Goal: Browse casually: Explore the website without a specific task or goal

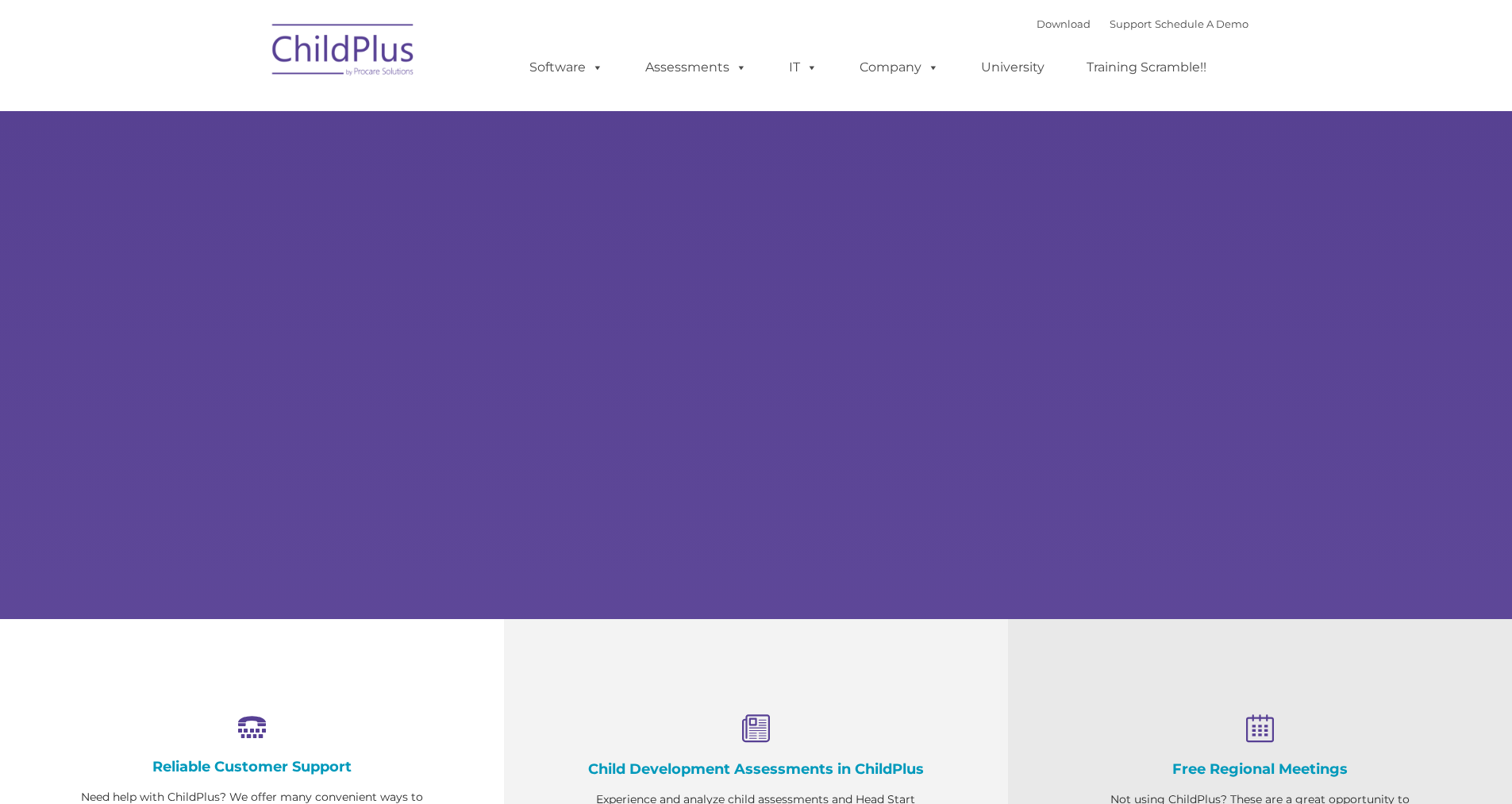
select select "MEDIUM"
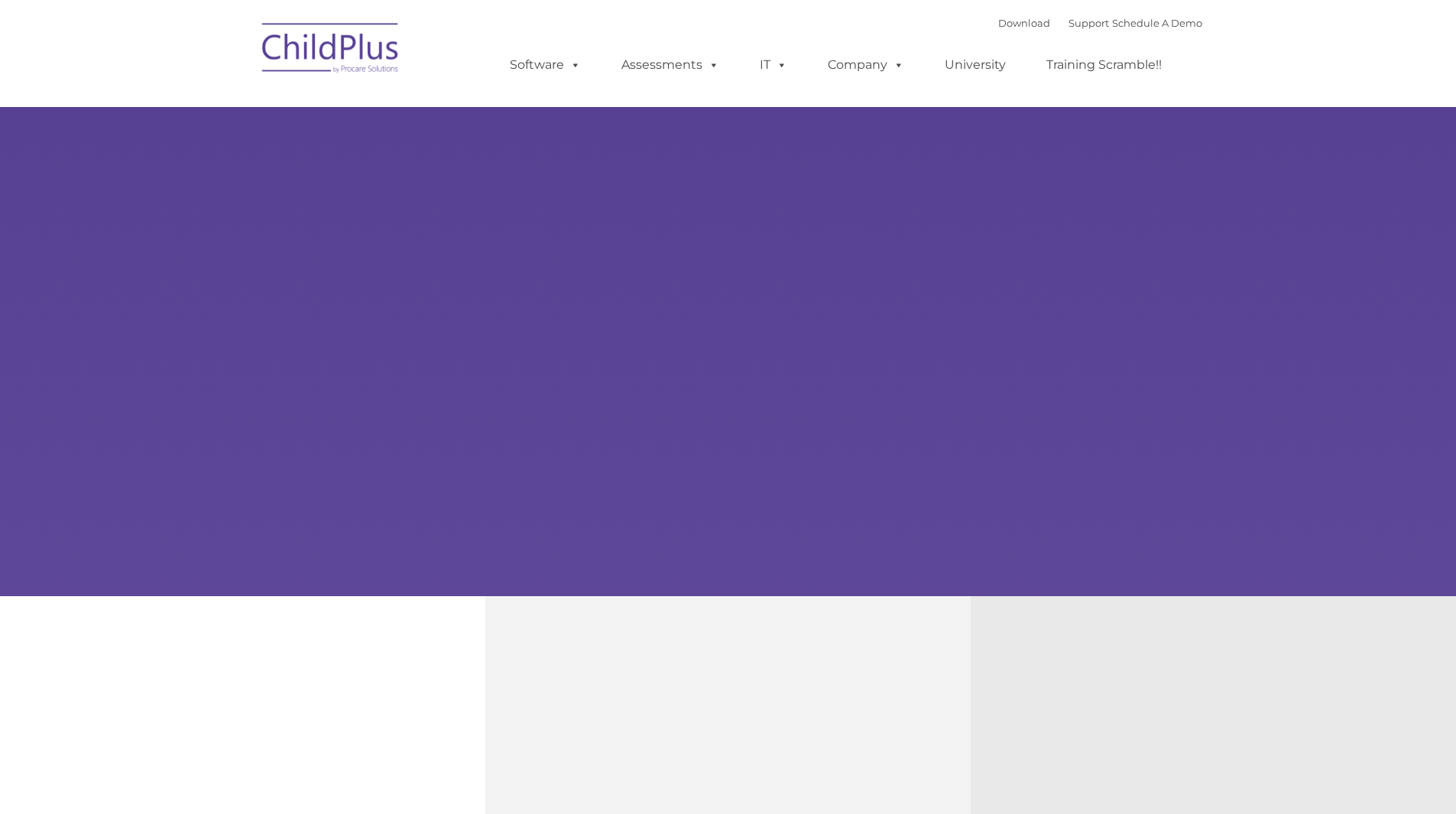
type input ""
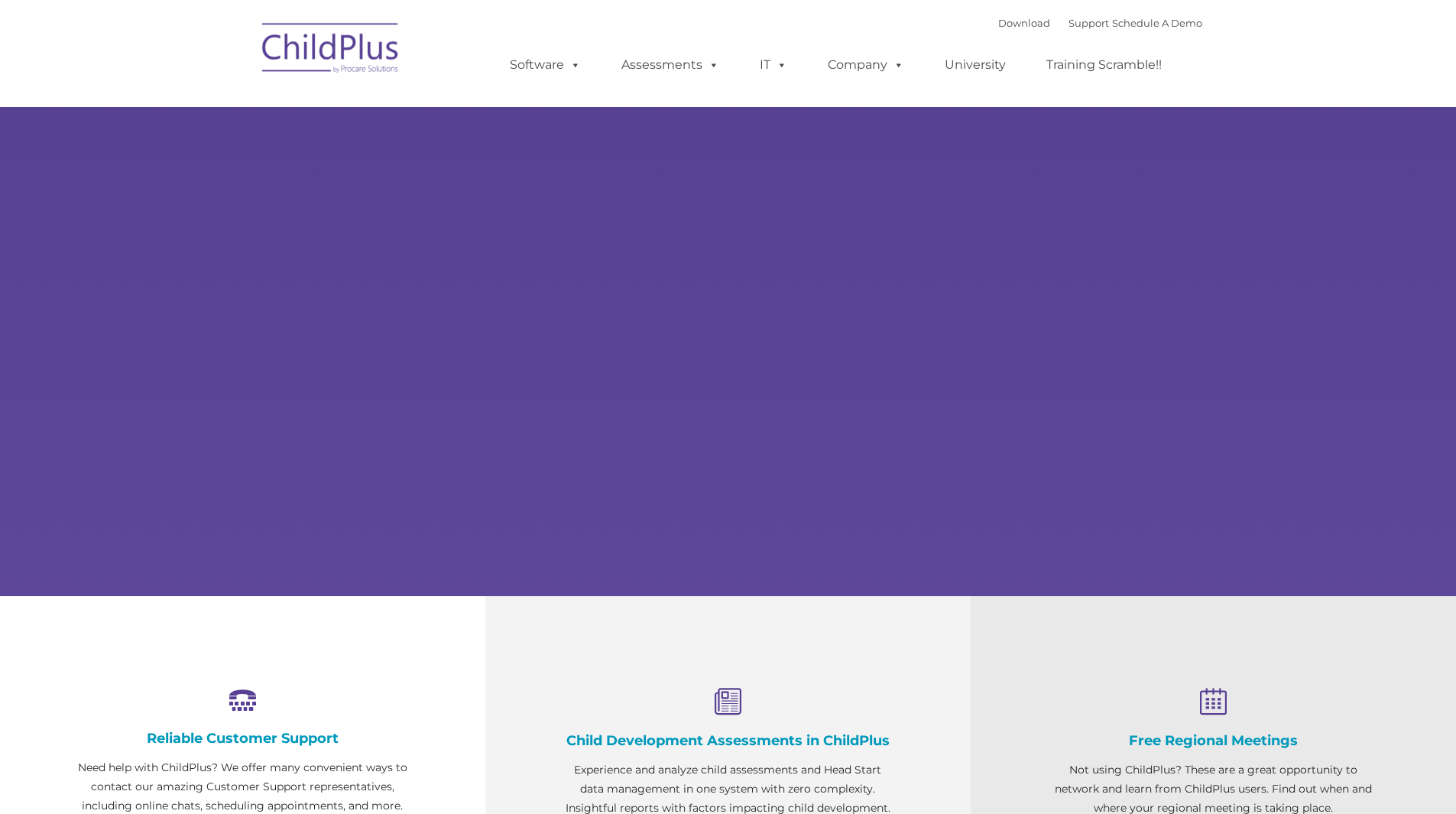
select select "MEDIUM"
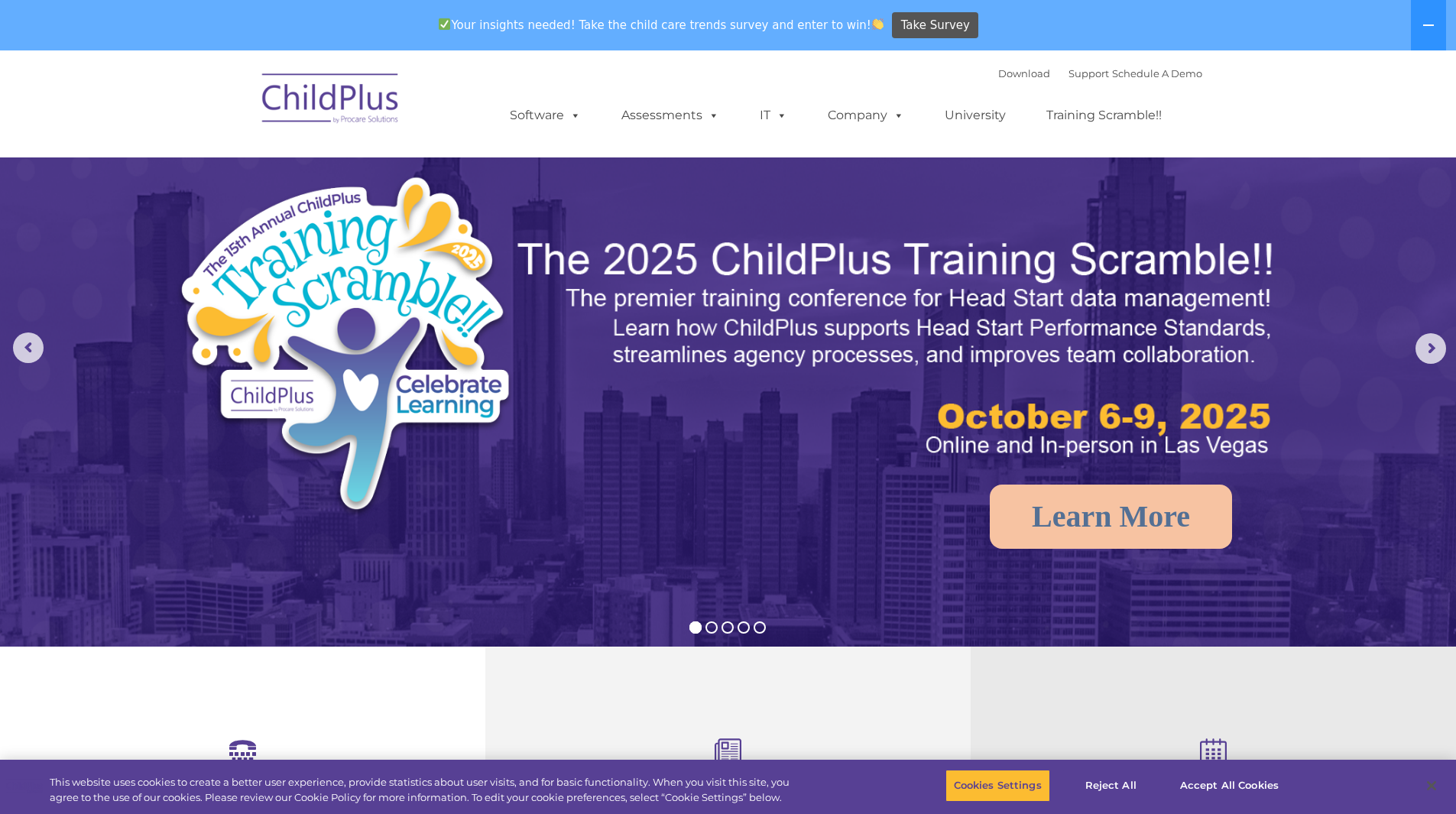
click at [394, 106] on img at bounding box center [331, 100] width 153 height 77
click at [399, 115] on img at bounding box center [331, 100] width 153 height 77
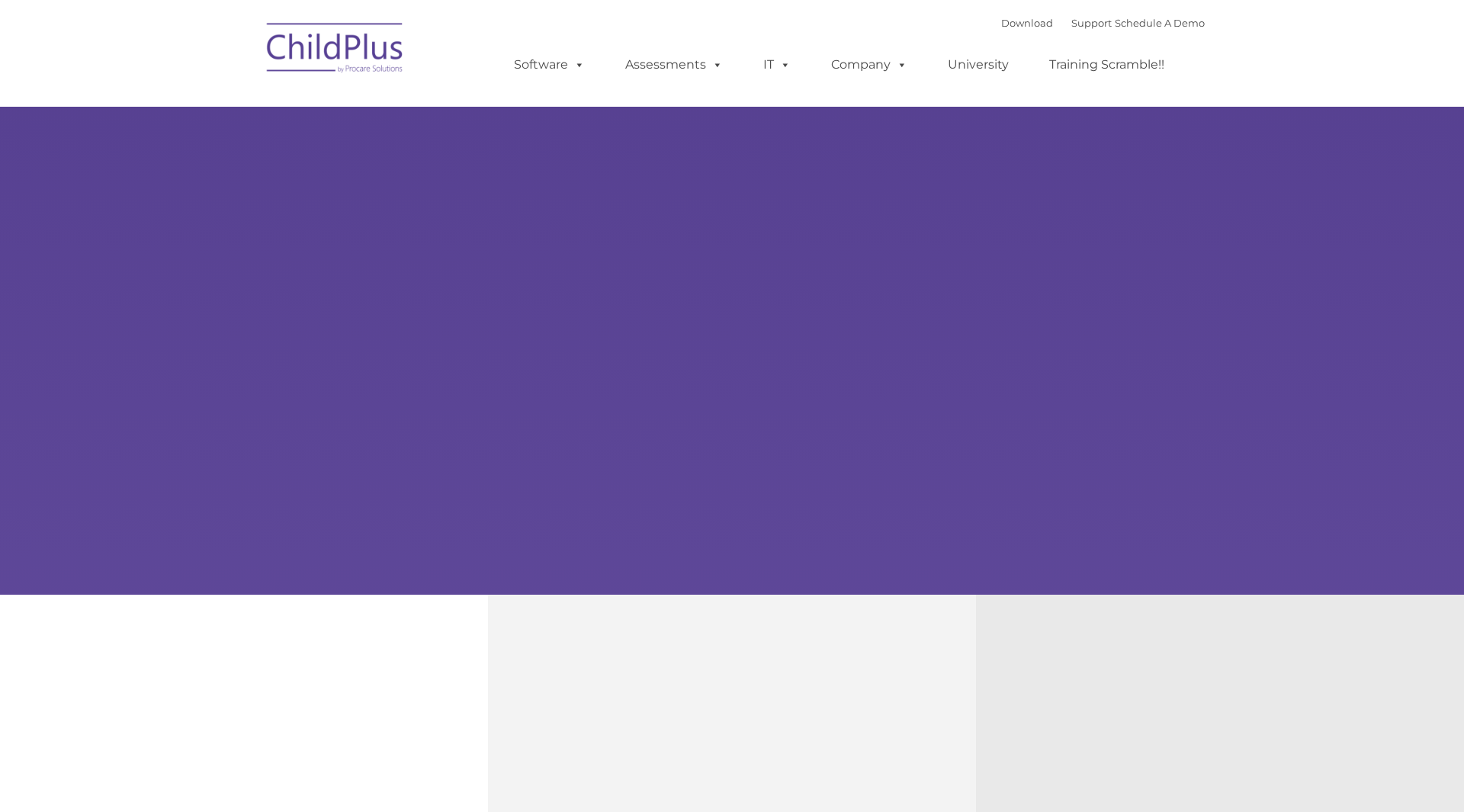
type input ""
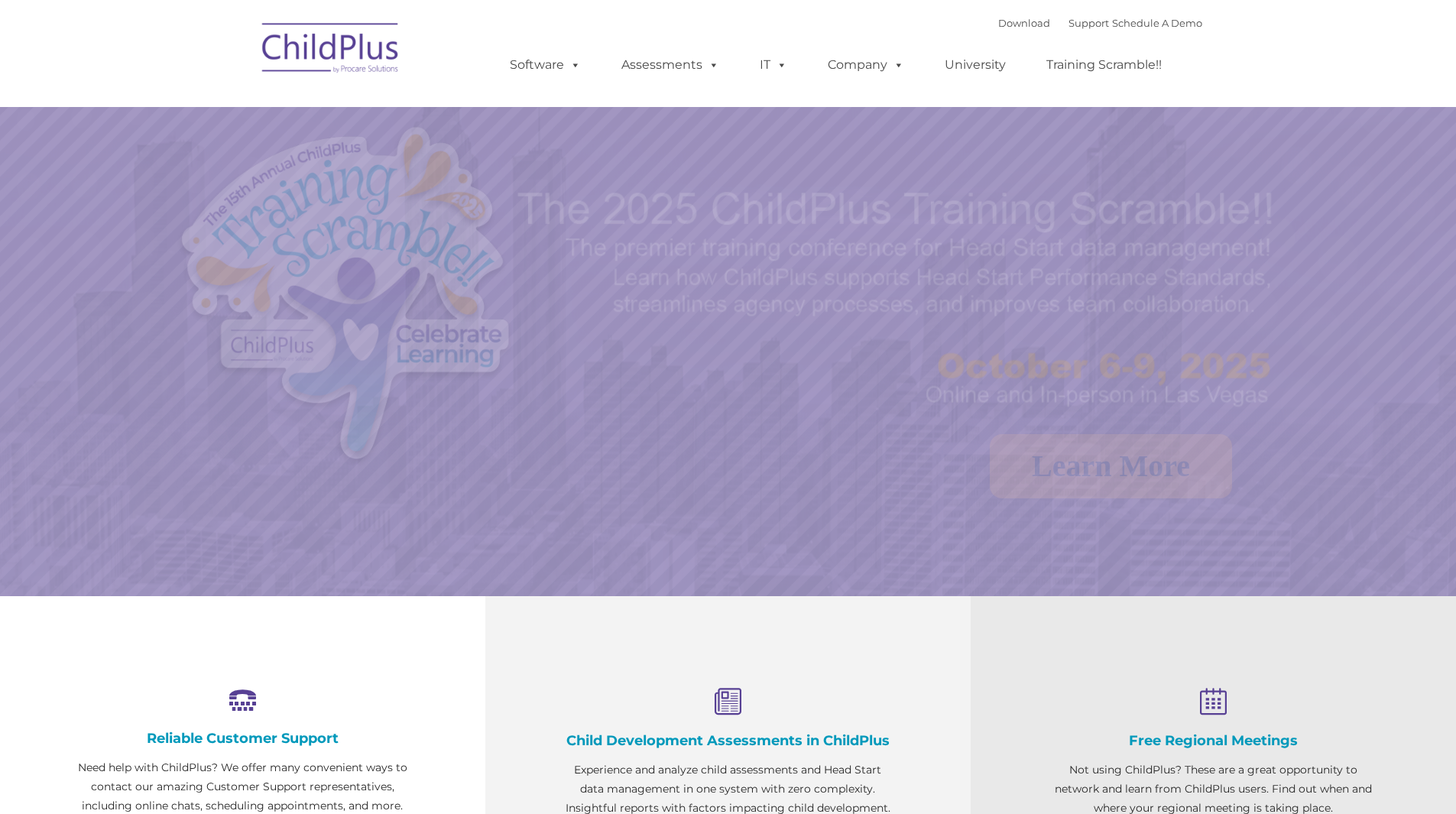
select select "MEDIUM"
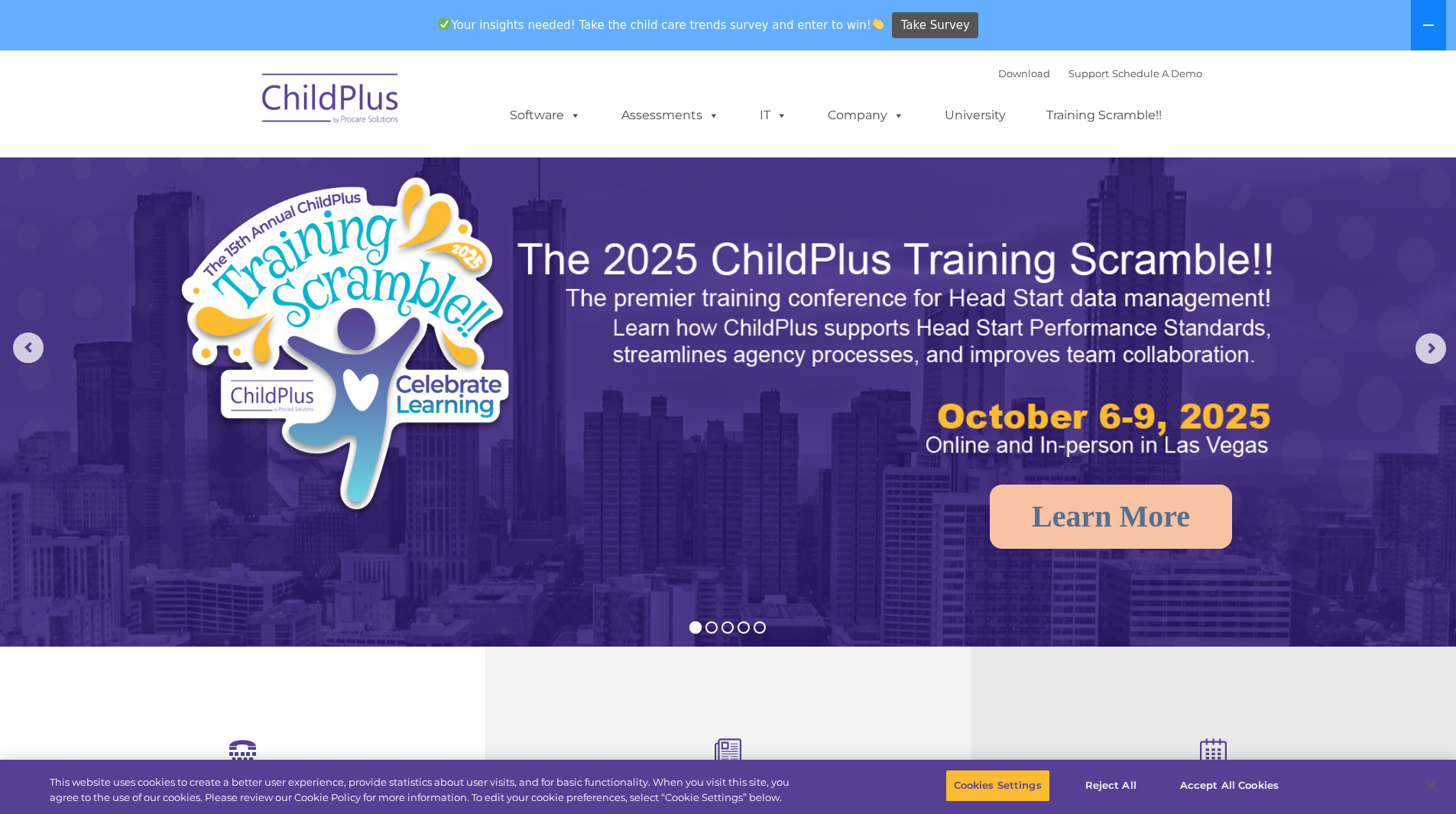
click at [1423, 21] on icon at bounding box center [1429, 25] width 13 height 13
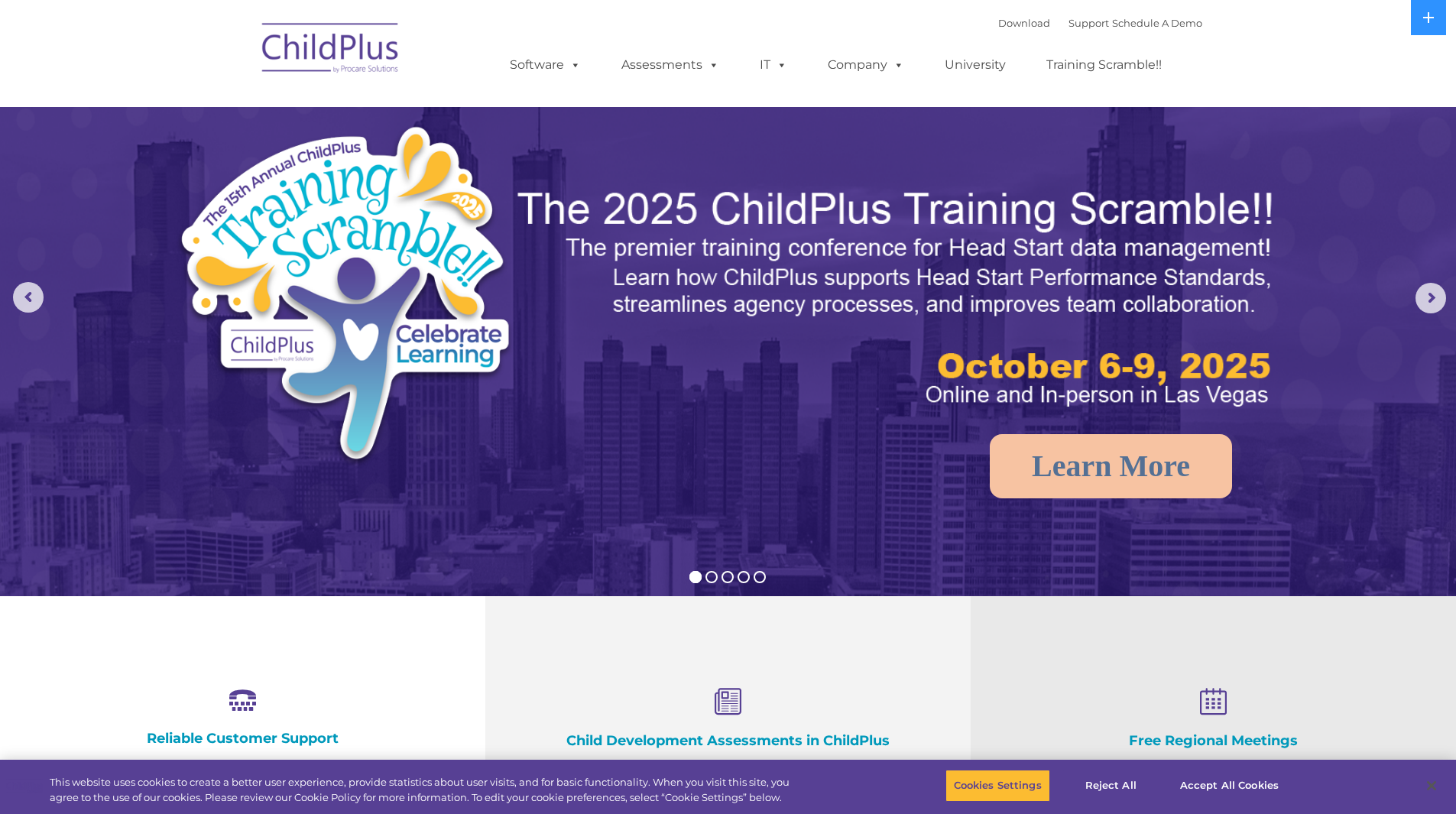
click at [1426, 301] on rs-arrow at bounding box center [1431, 298] width 31 height 31
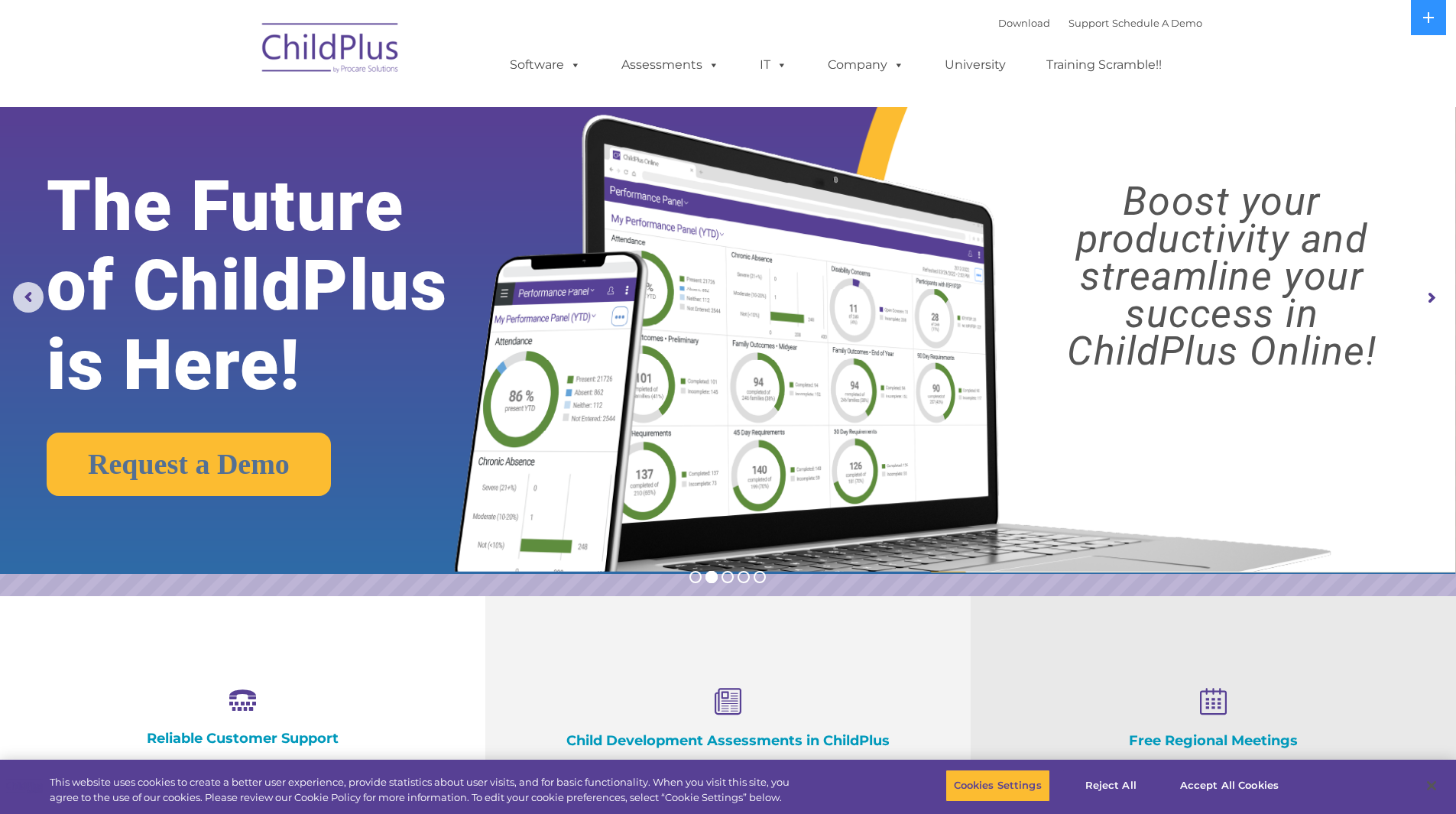
click at [1433, 295] on rs-arrow at bounding box center [1431, 298] width 31 height 31
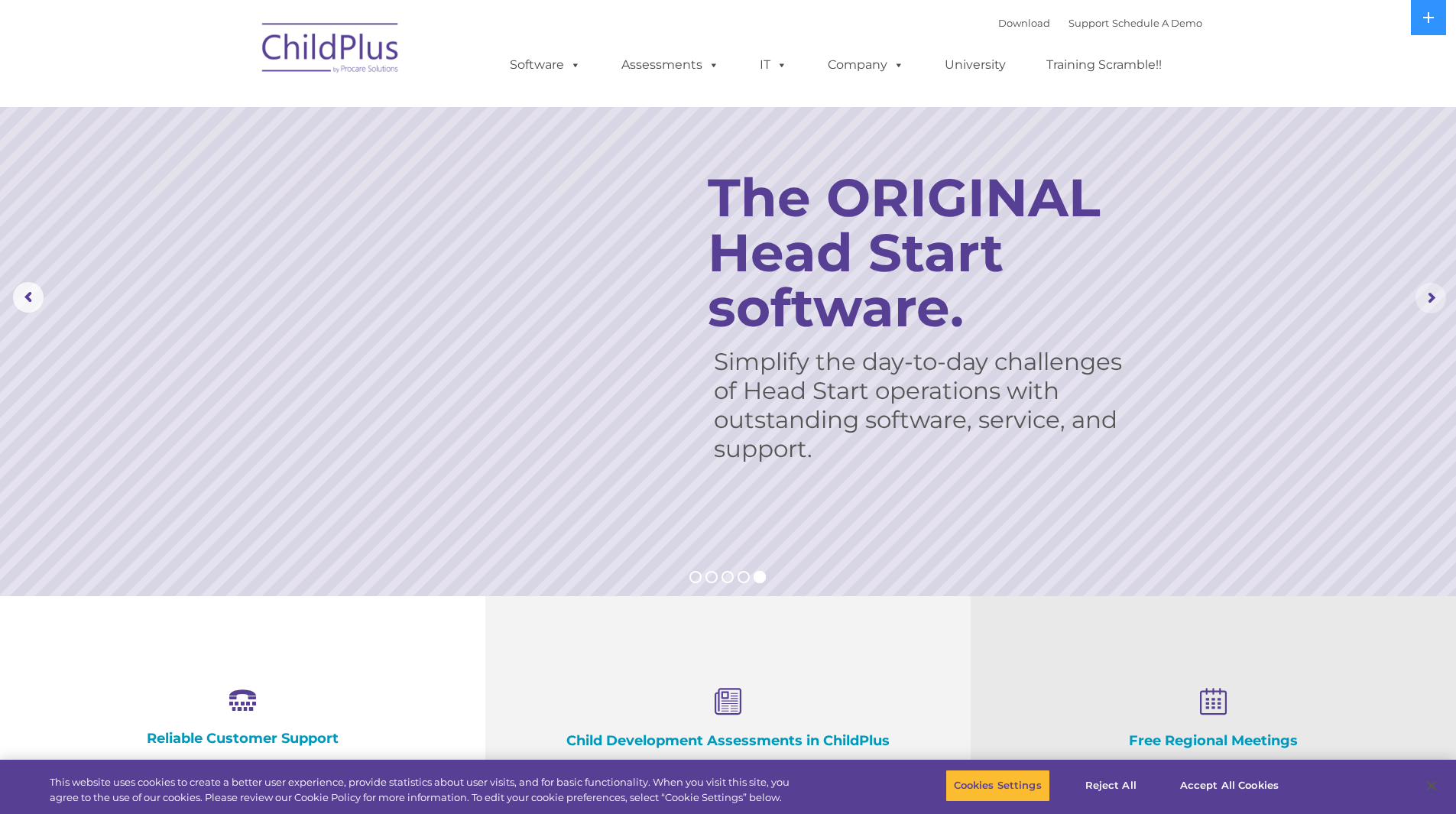
click at [1435, 297] on rs-arrow at bounding box center [1431, 298] width 31 height 31
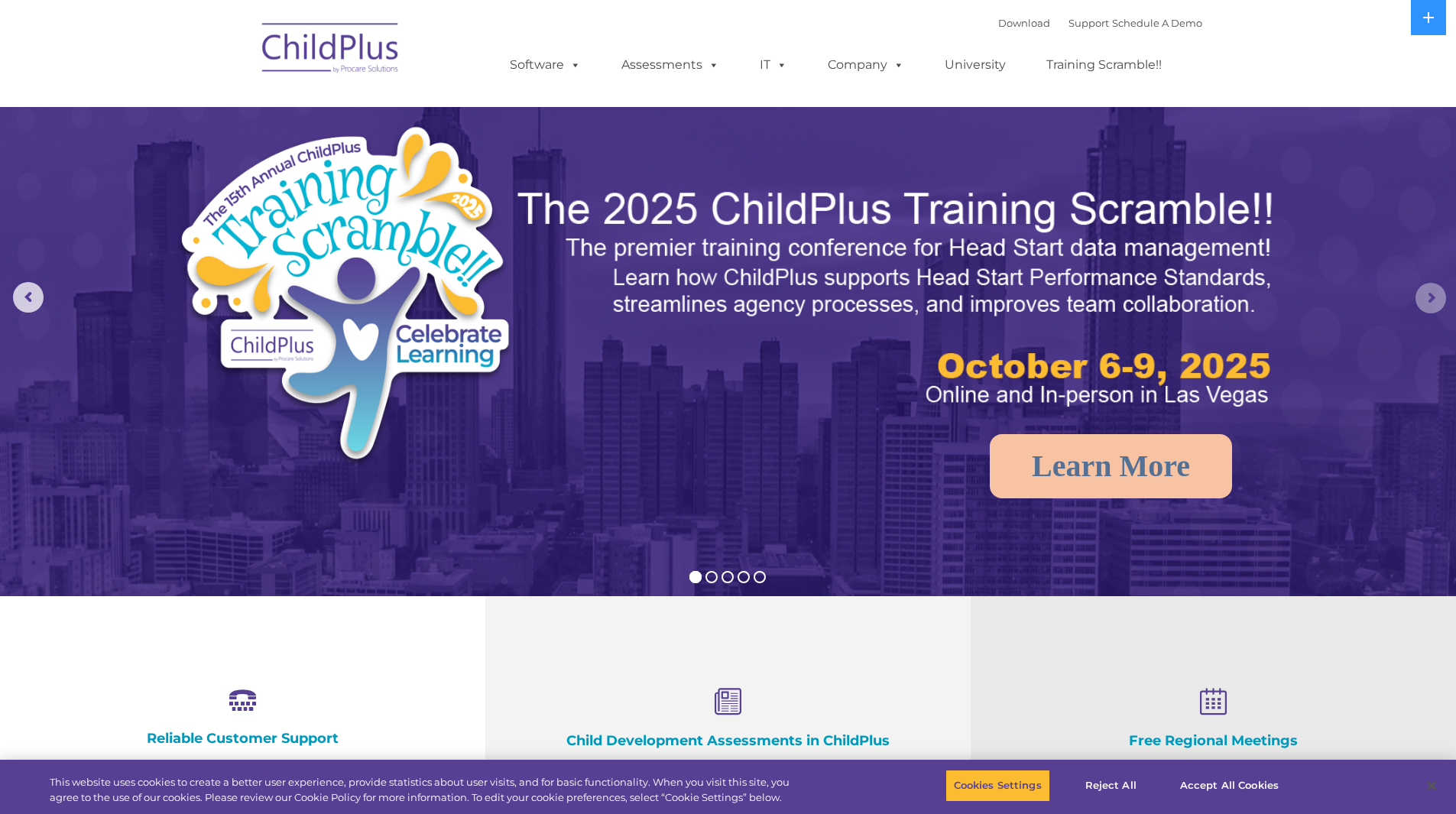
click at [1431, 304] on rs-arrow at bounding box center [1431, 298] width 31 height 31
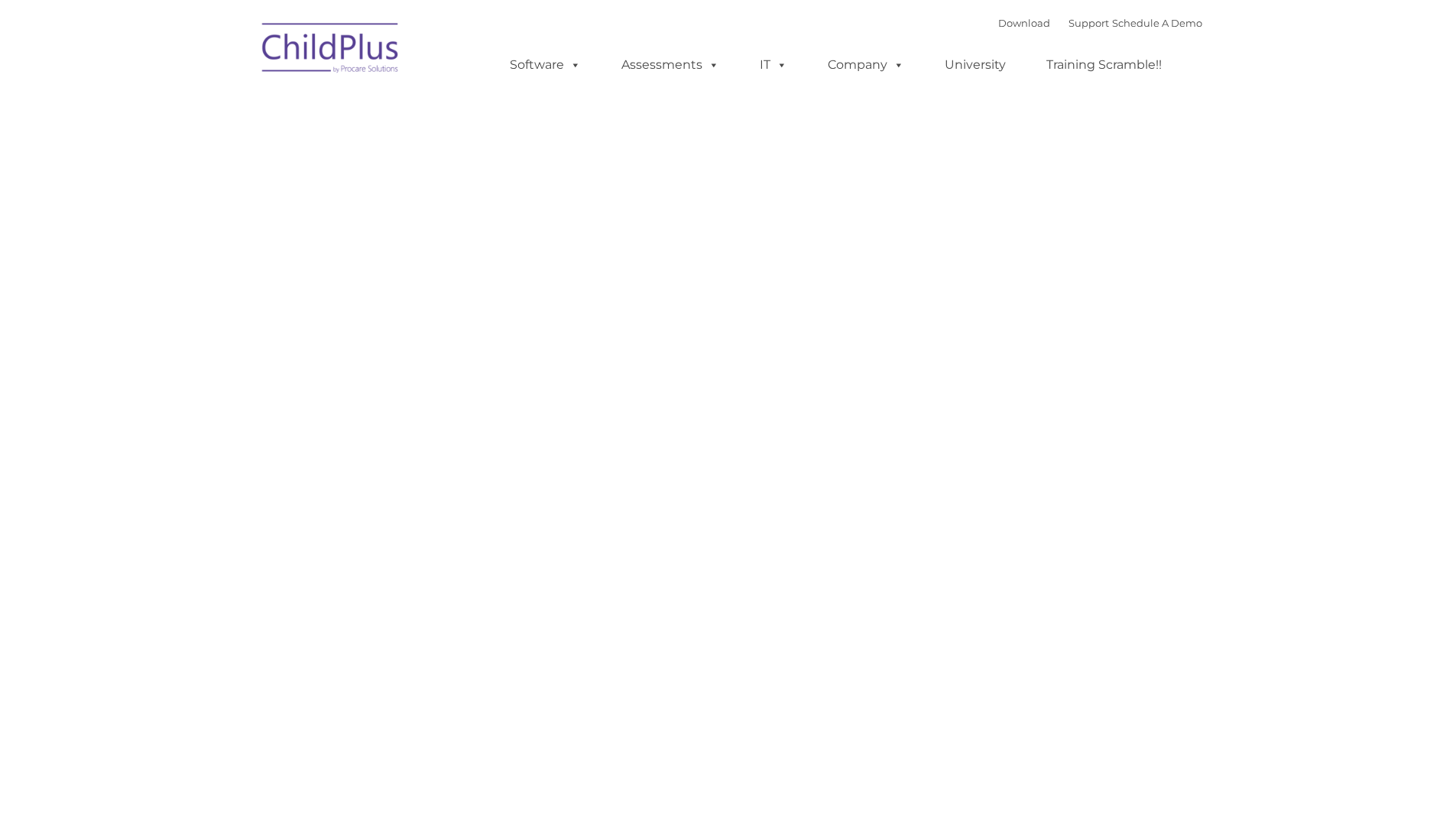
type input ""
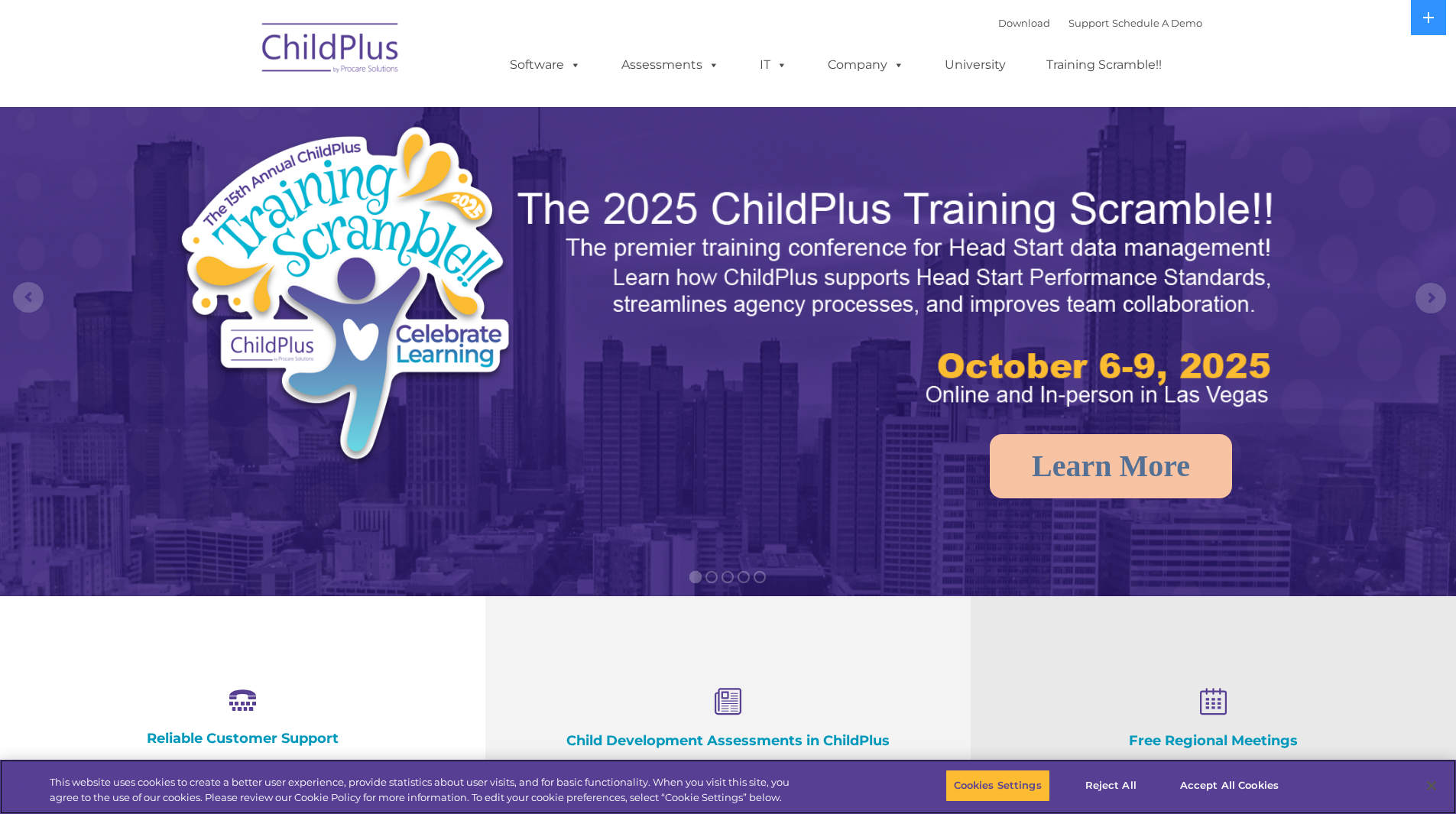
select select "MEDIUM"
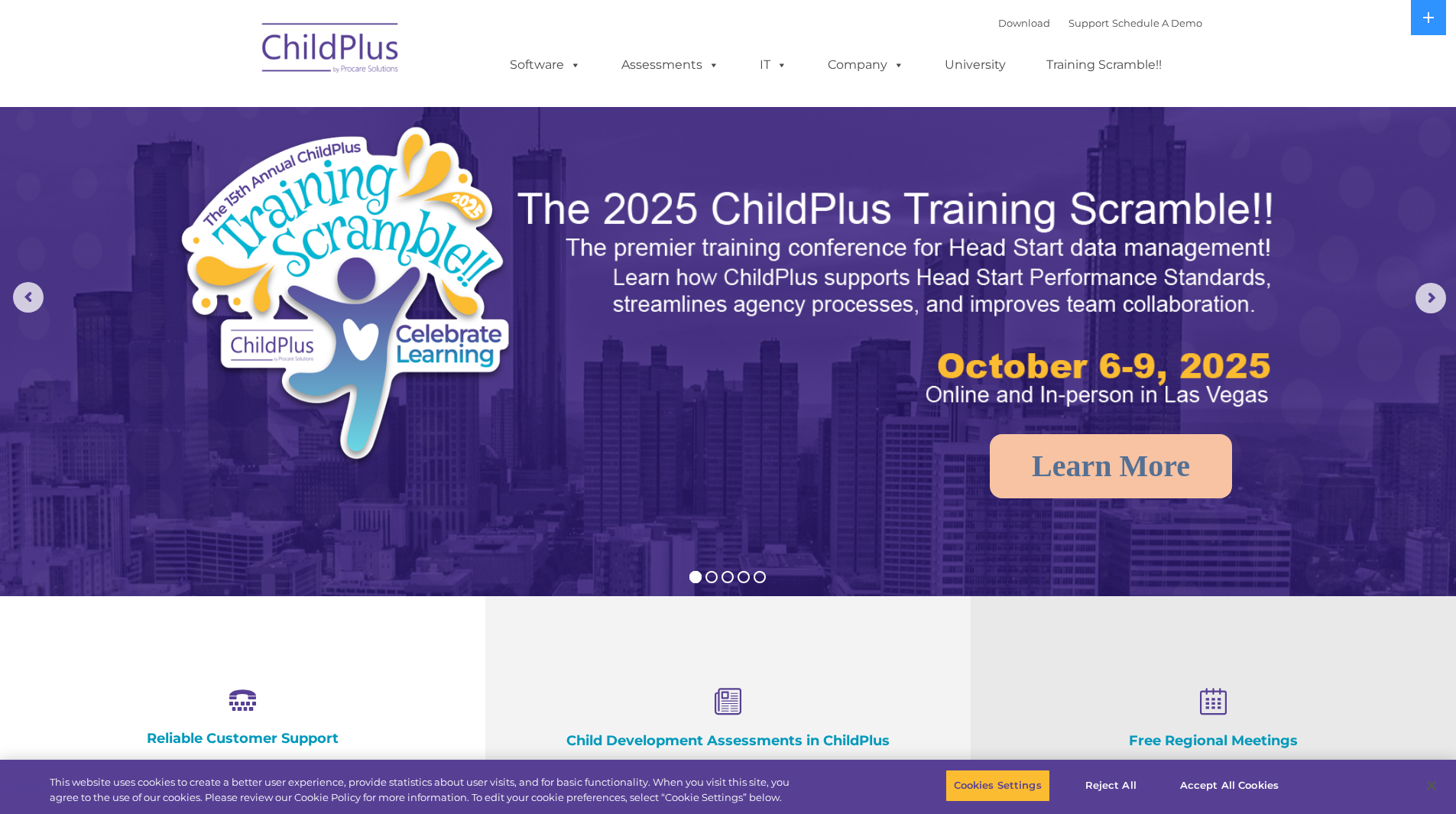
click at [1420, 306] on rs-arrow at bounding box center [1431, 298] width 31 height 31
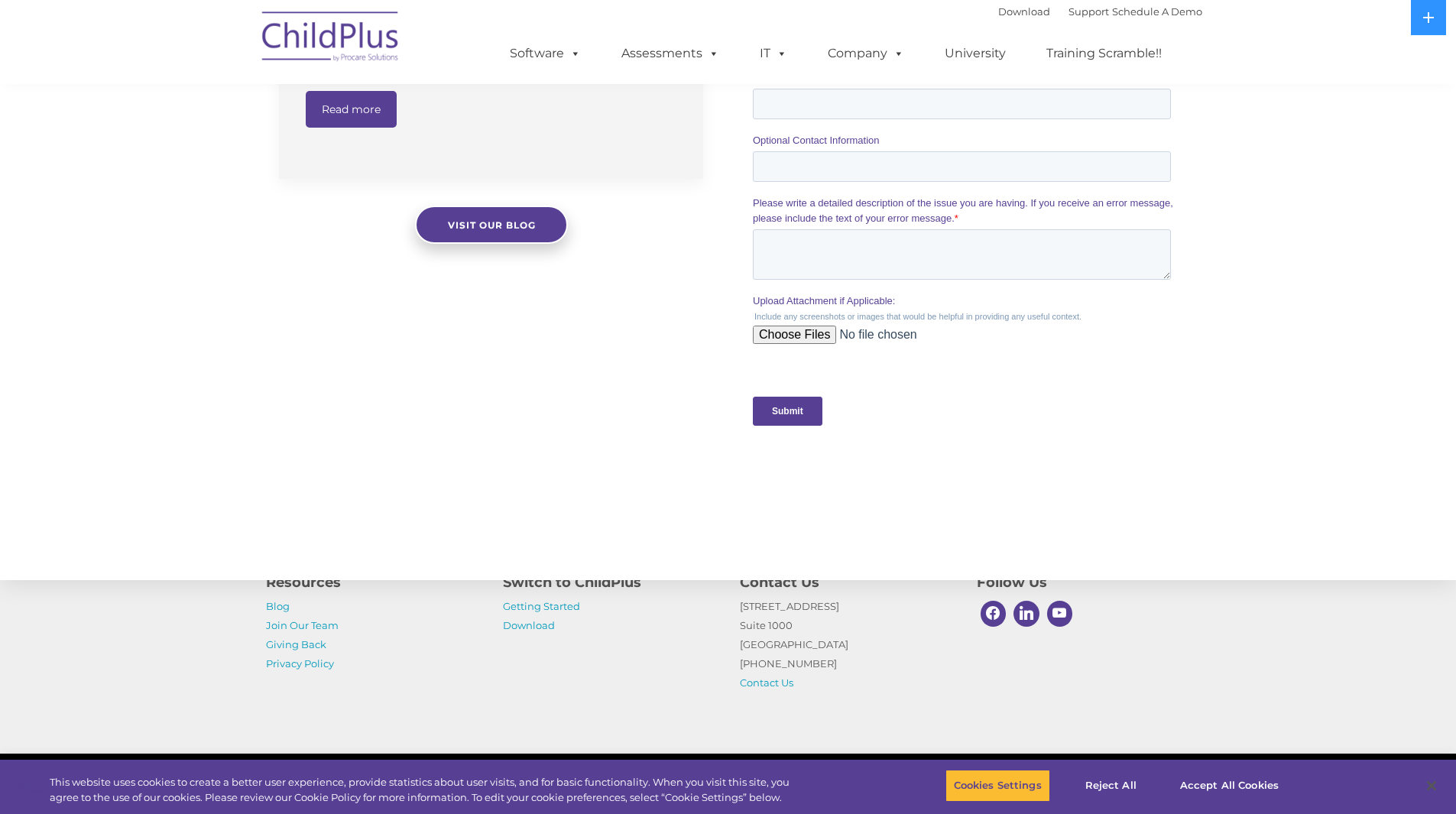
scroll to position [1368, 0]
